Goal: Leave review/rating: Leave review/rating

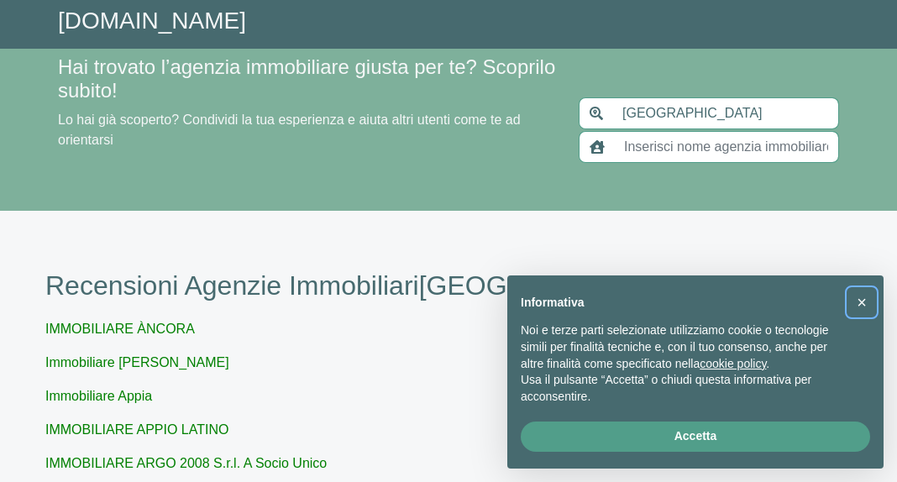
click at [867, 302] on button "×" at bounding box center [862, 302] width 27 height 27
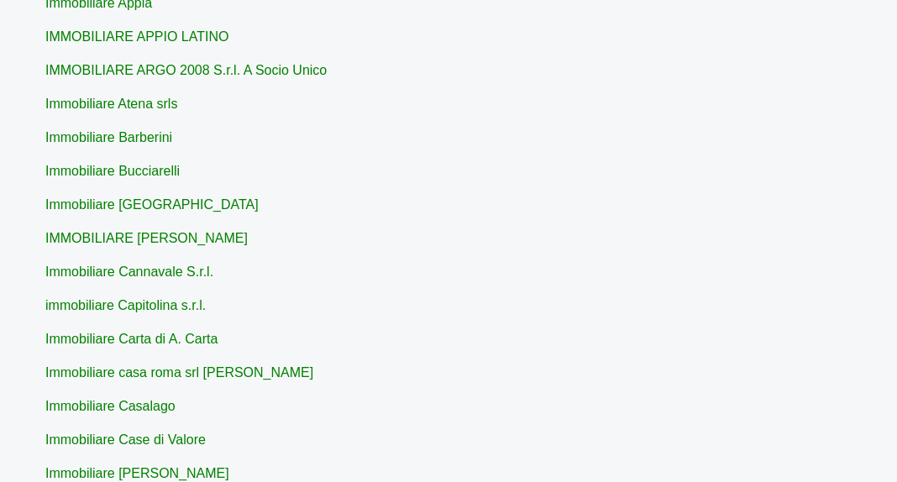
scroll to position [420, 0]
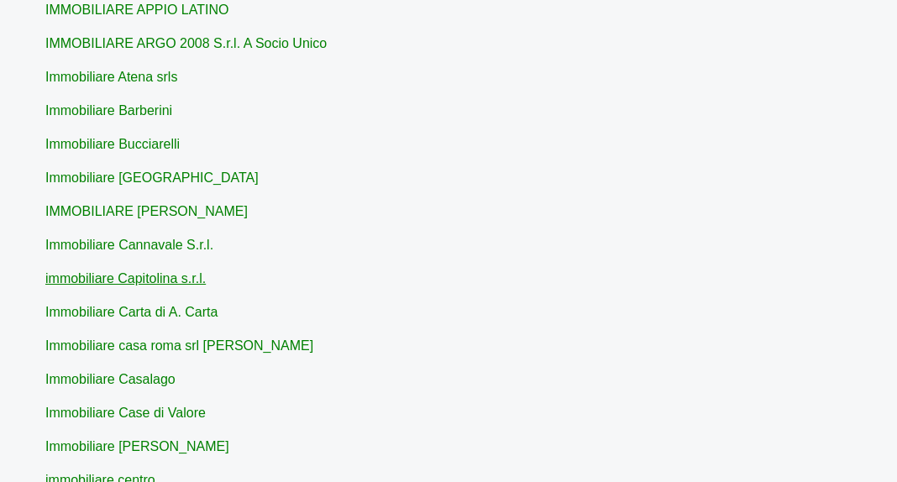
click at [171, 281] on link "immobiliare Capitolina s.r.l." at bounding box center [125, 278] width 160 height 14
type input "immobiliare Capitolina s.r.l."
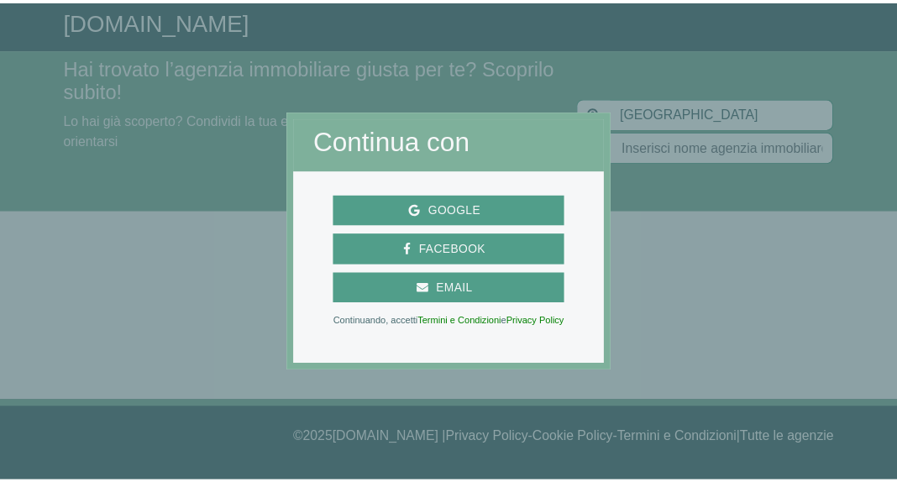
scroll to position [420, 0]
